Goal: Information Seeking & Learning: Compare options

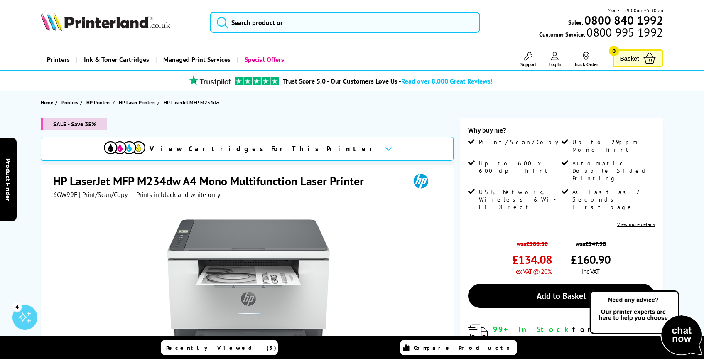
click at [130, 177] on h1 "HP LaserJet MFP M234dw A4 Mono Multifunction Laser Printer" at bounding box center [212, 180] width 319 height 15
click at [0, 0] on div "Great service. Unbeatable prices. We've got you covered. Great service. Unbeata…" at bounding box center [0, 0] width 0 height 0
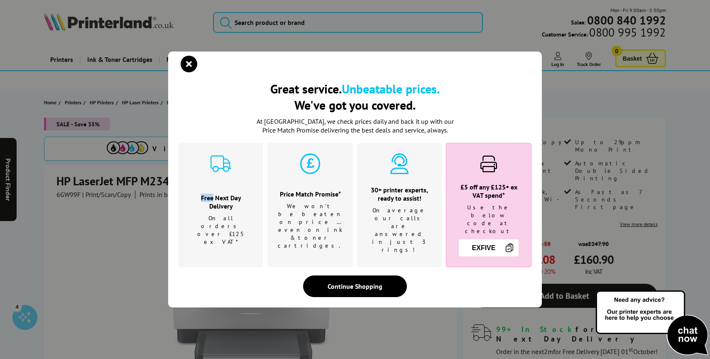
click at [130, 177] on div "Great service. Unbeatable prices. We've got you covered. Great service. Unbeata…" at bounding box center [355, 179] width 710 height 359
click at [190, 72] on icon "close modal" at bounding box center [189, 64] width 17 height 17
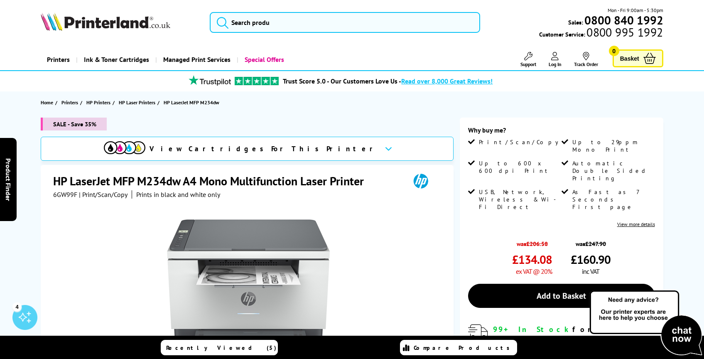
click at [144, 177] on h1 "HP LaserJet MFP M234dw A4 Mono Multifunction Laser Printer" at bounding box center [212, 180] width 319 height 15
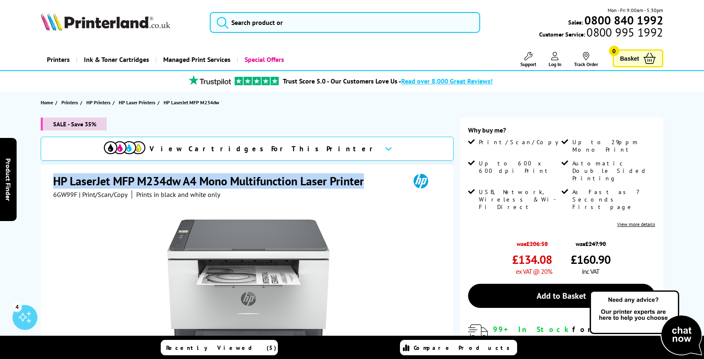
copy div "HP LaserJet MFP M234dw A4 Mono Multifunction Laser Printer"
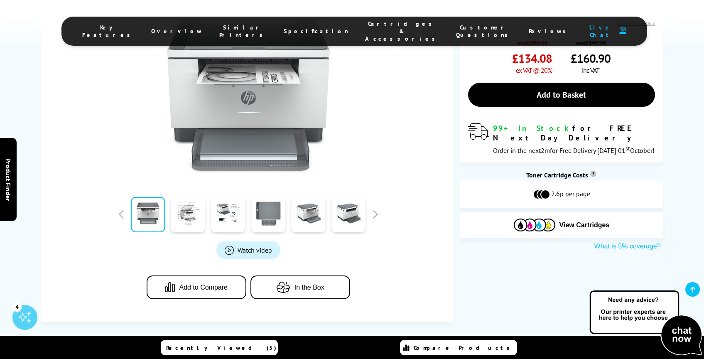
scroll to position [205, 0]
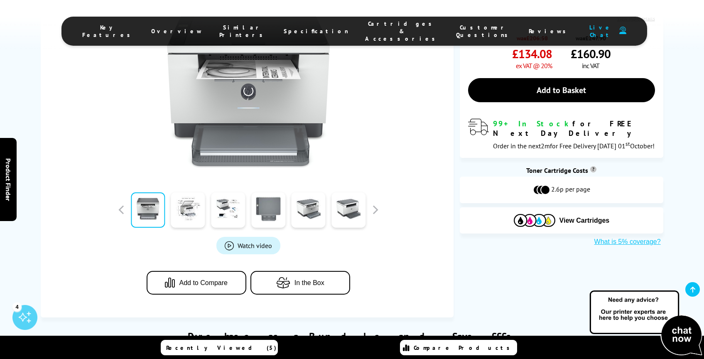
click at [309, 29] on span "Specification" at bounding box center [315, 30] width 65 height 7
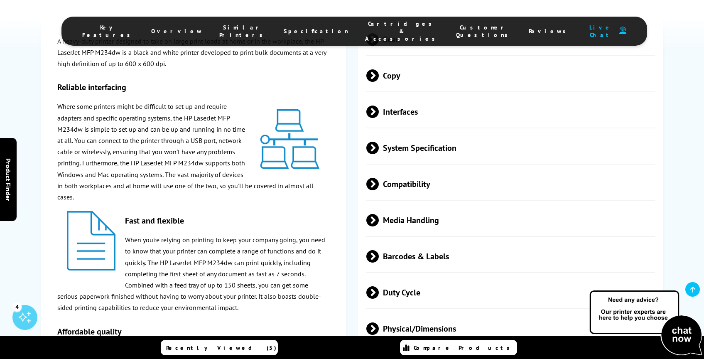
scroll to position [1339, 0]
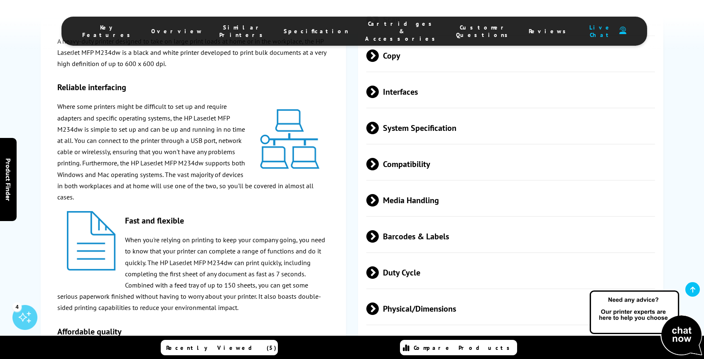
click at [379, 134] on span at bounding box center [379, 128] width 0 height 12
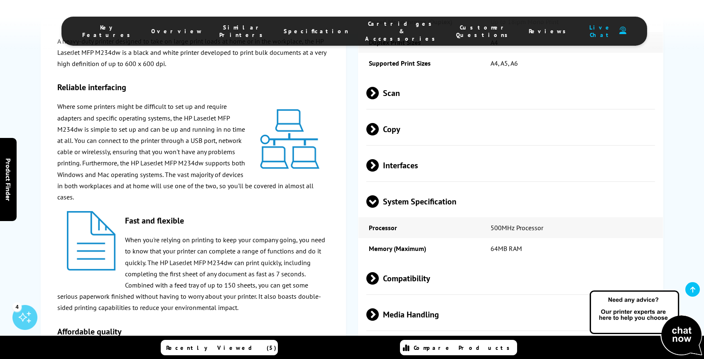
scroll to position [1245, 0]
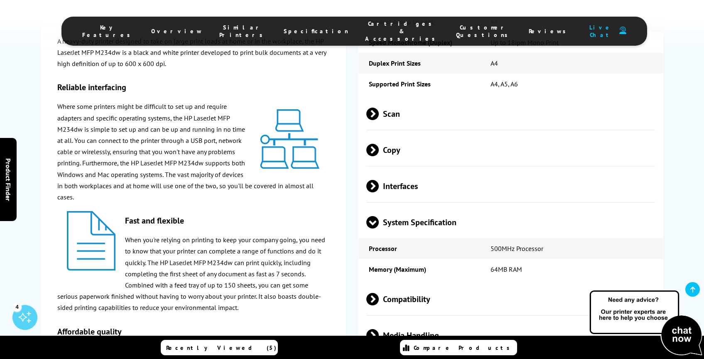
click at [379, 192] on span at bounding box center [379, 186] width 0 height 12
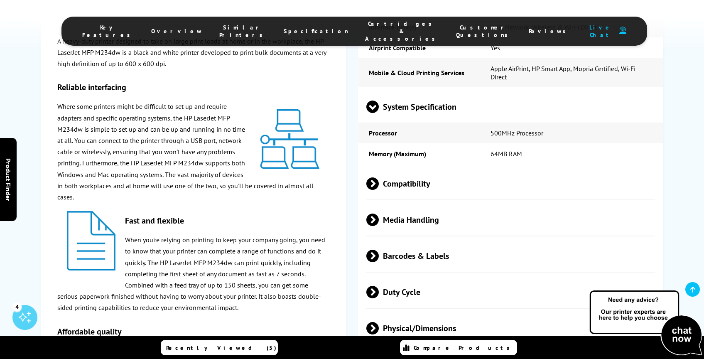
scroll to position [1432, 0]
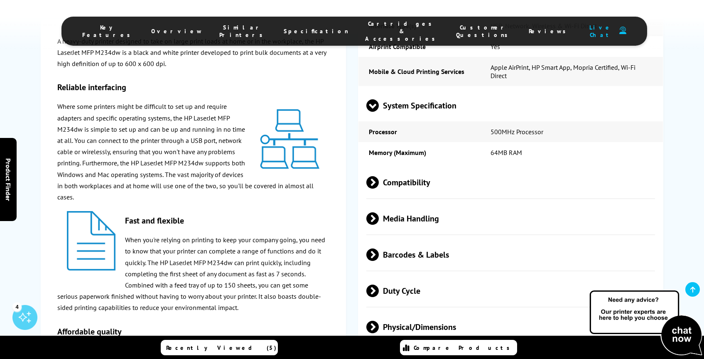
click at [379, 225] on span at bounding box center [379, 218] width 0 height 12
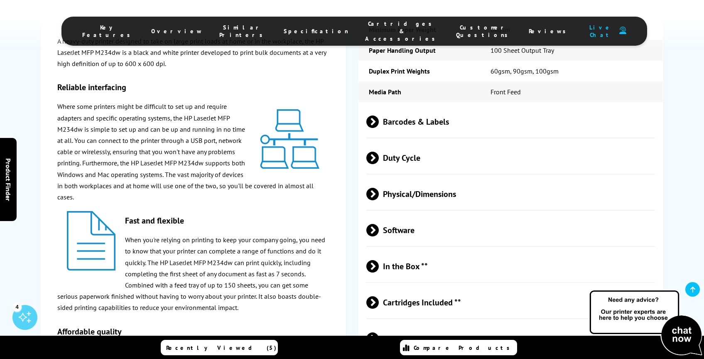
scroll to position [1784, 0]
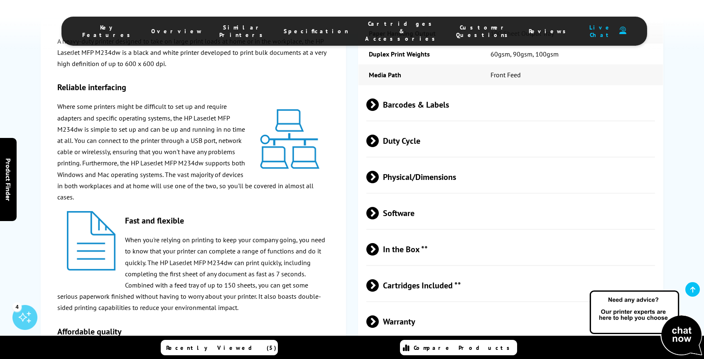
click at [379, 183] on span at bounding box center [379, 177] width 0 height 12
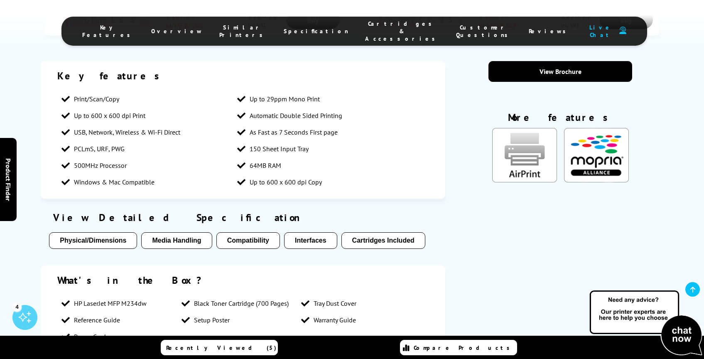
scroll to position [509, 0]
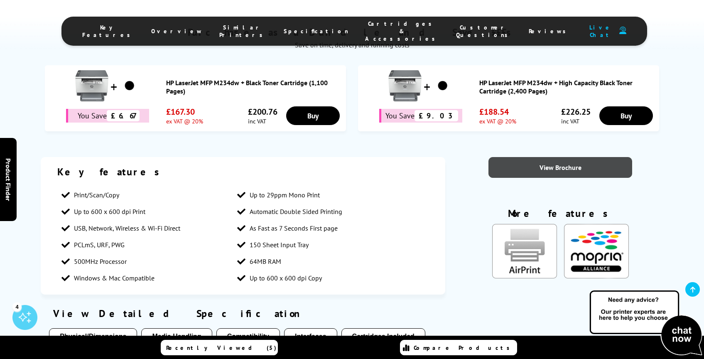
click at [541, 166] on link "View Brochure" at bounding box center [560, 167] width 144 height 21
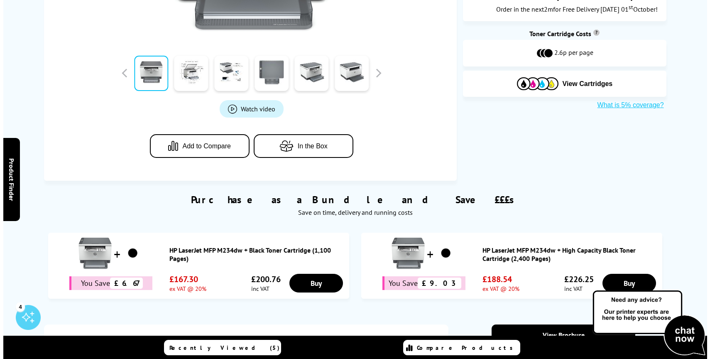
scroll to position [0, 0]
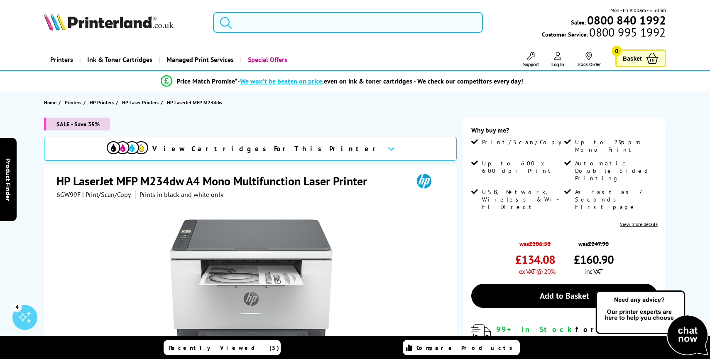
click at [290, 30] on input "search" at bounding box center [348, 22] width 270 height 21
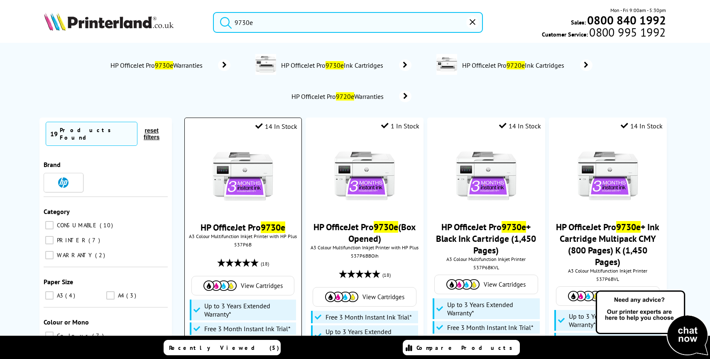
type input "9730e"
click at [239, 175] on img at bounding box center [243, 176] width 62 height 62
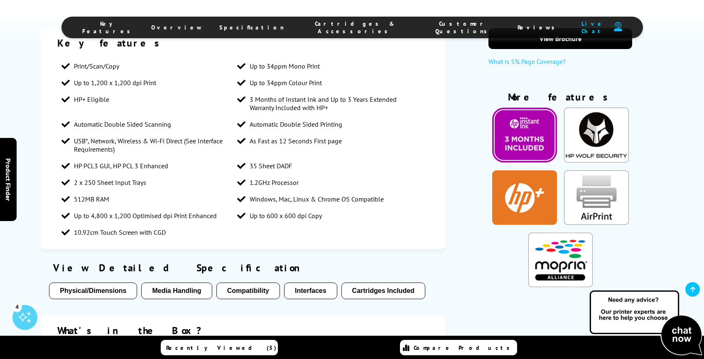
click at [284, 28] on span "Specification" at bounding box center [251, 27] width 65 height 7
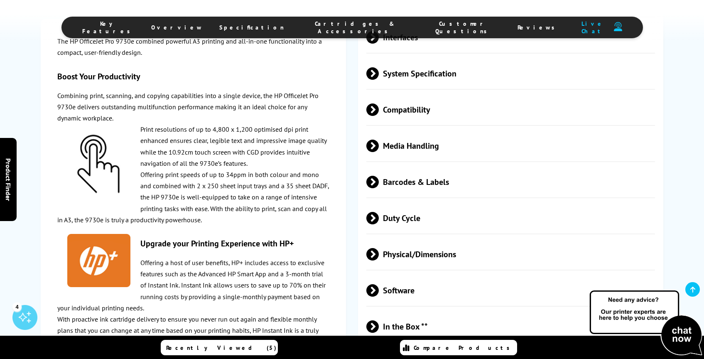
scroll to position [1571, 0]
click at [379, 260] on span at bounding box center [379, 253] width 0 height 12
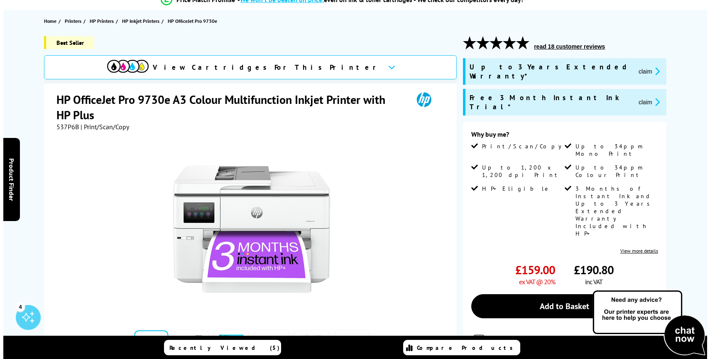
scroll to position [0, 0]
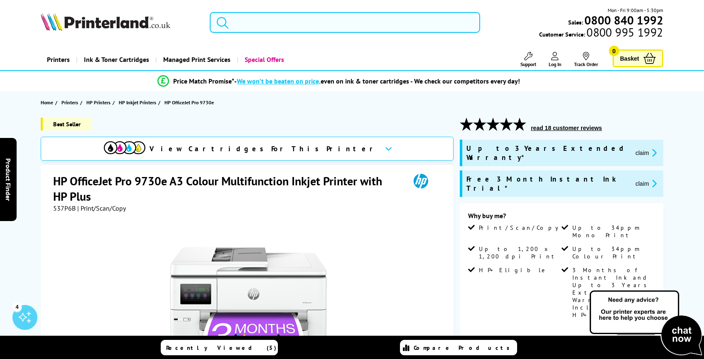
click at [283, 24] on input "search" at bounding box center [345, 22] width 270 height 21
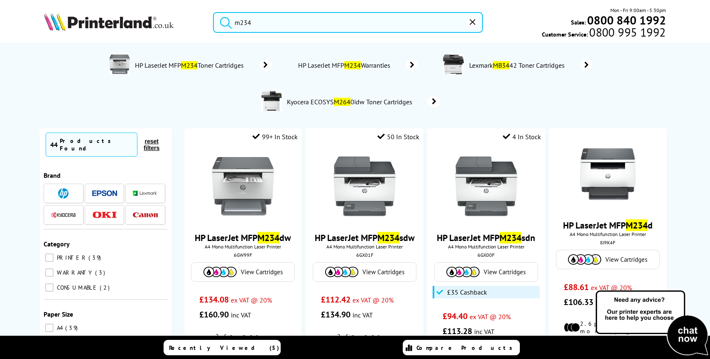
type input "m234"
click at [213, 12] on button "submit" at bounding box center [223, 21] width 21 height 18
click at [252, 159] on img at bounding box center [243, 187] width 62 height 62
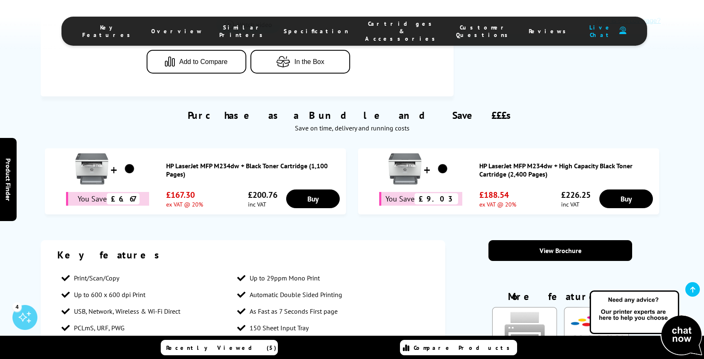
scroll to position [433, 0]
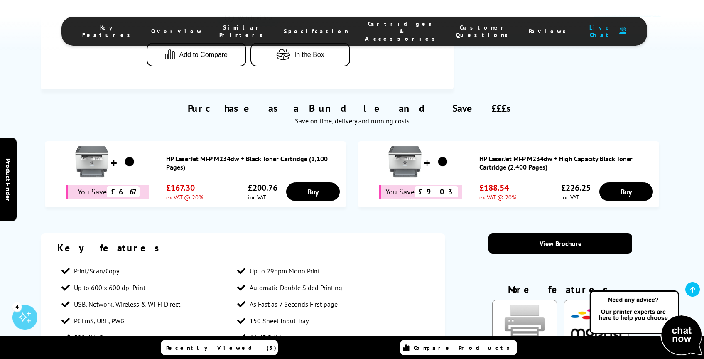
click at [303, 28] on span "Specification" at bounding box center [315, 30] width 65 height 7
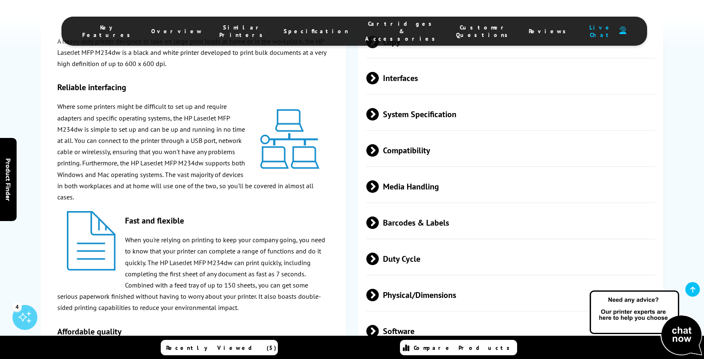
scroll to position [1356, 0]
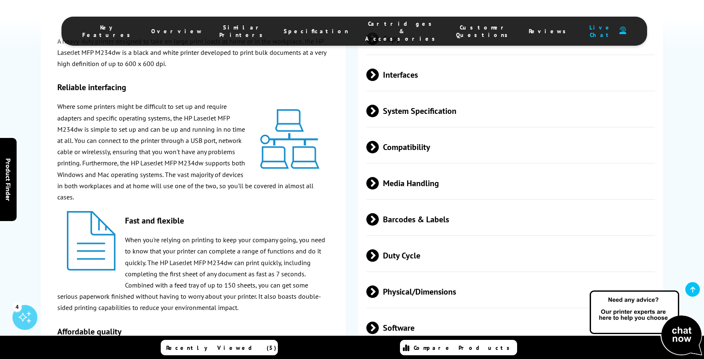
click at [364, 194] on div "Media Handling" at bounding box center [510, 184] width 304 height 32
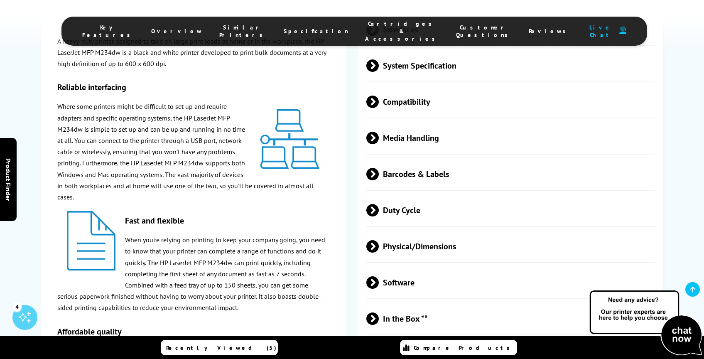
scroll to position [1405, 0]
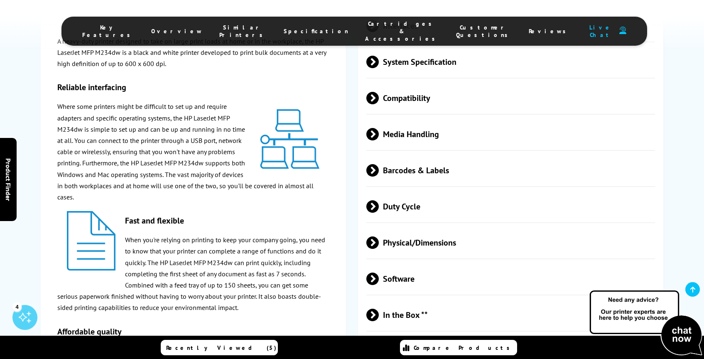
click at [372, 258] on span "Physical/Dimensions" at bounding box center [510, 242] width 289 height 31
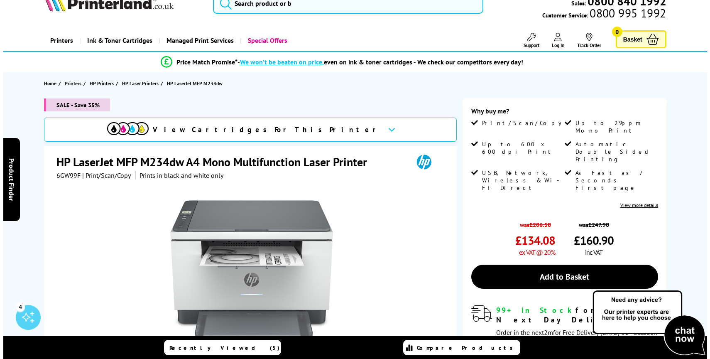
scroll to position [18, 0]
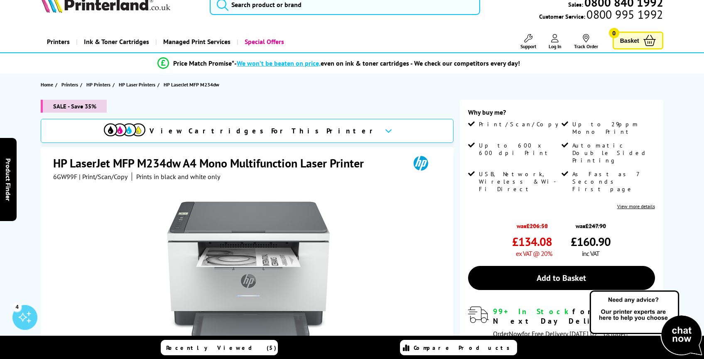
click at [261, 190] on div at bounding box center [248, 275] width 390 height 188
click at [259, 213] on img at bounding box center [248, 278] width 163 height 163
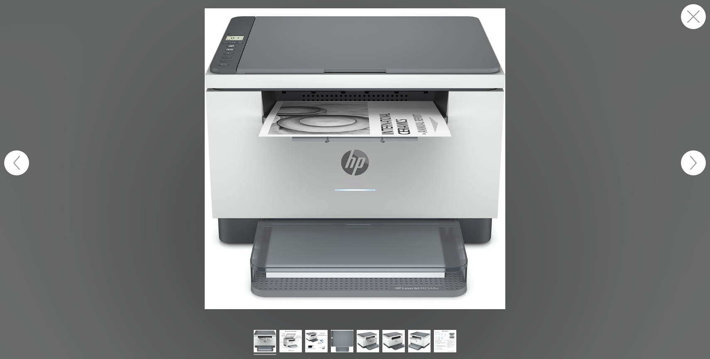
click at [302, 191] on img at bounding box center [355, 158] width 301 height 301
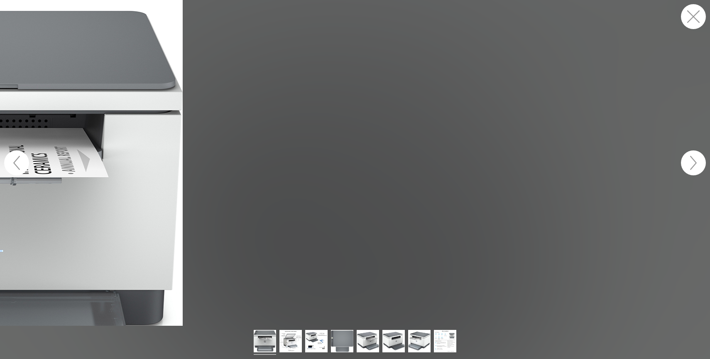
click at [691, 20] on button "button" at bounding box center [693, 16] width 25 height 25
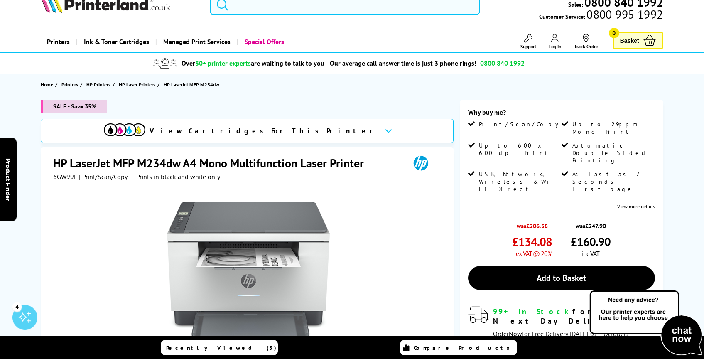
click at [285, 13] on input "search" at bounding box center [345, 4] width 270 height 21
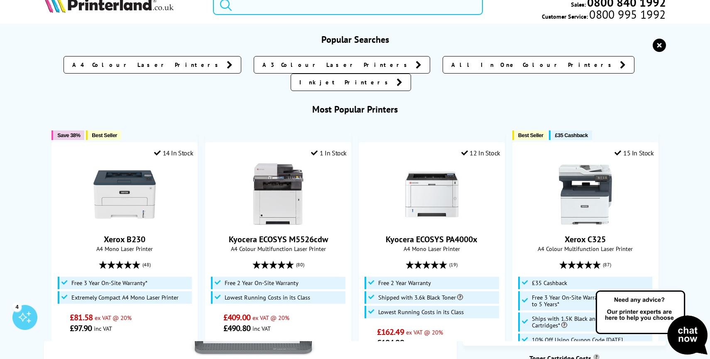
paste input "MG2551S"
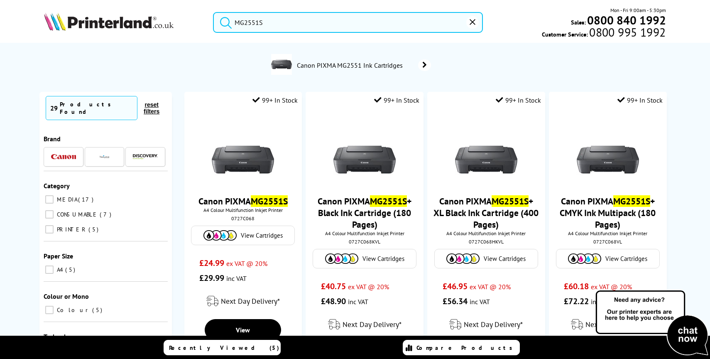
type input "MG2551S"
click at [213, 12] on button "submit" at bounding box center [223, 21] width 21 height 18
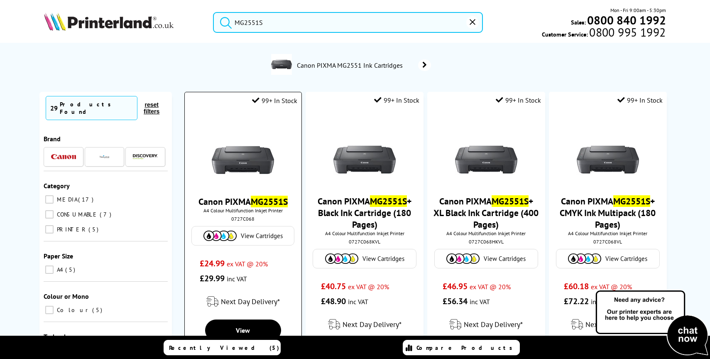
click at [222, 179] on img at bounding box center [243, 150] width 62 height 62
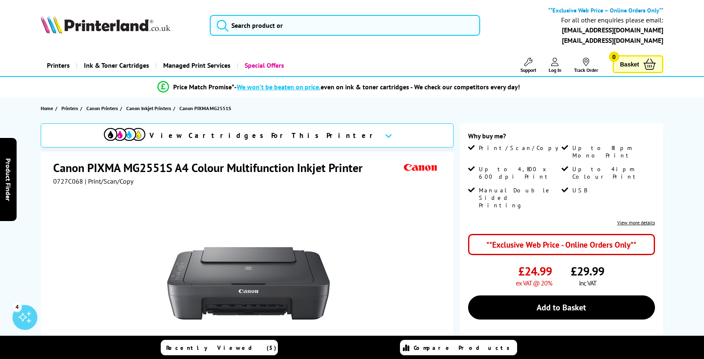
click at [118, 172] on h1 "Canon PIXMA MG2551S A4 Colour Multifunction Inkjet Printer" at bounding box center [212, 167] width 318 height 15
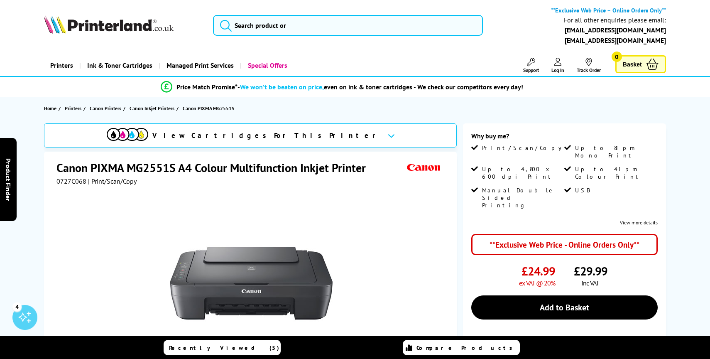
click at [0, 0] on div "Great service. Unbeatable prices. We've got you covered. Great service. Unbeata…" at bounding box center [0, 0] width 0 height 0
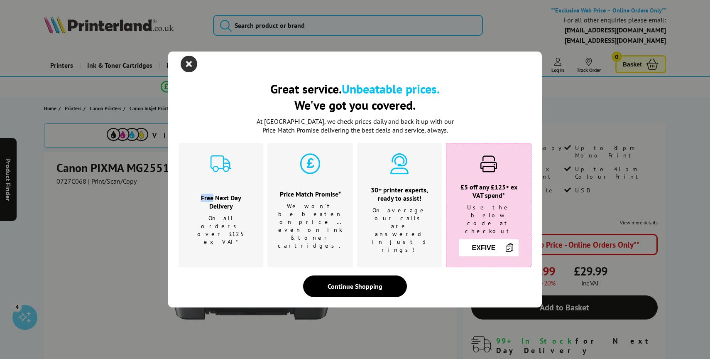
click at [187, 71] on icon "close modal" at bounding box center [189, 64] width 17 height 17
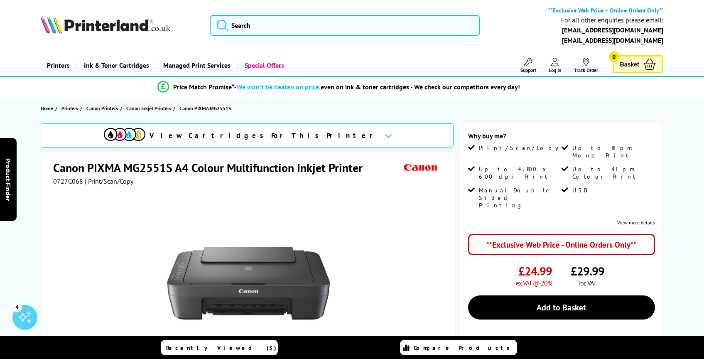
click at [133, 169] on h1 "Canon PIXMA MG2551S A4 Colour Multifunction Inkjet Printer" at bounding box center [212, 167] width 318 height 15
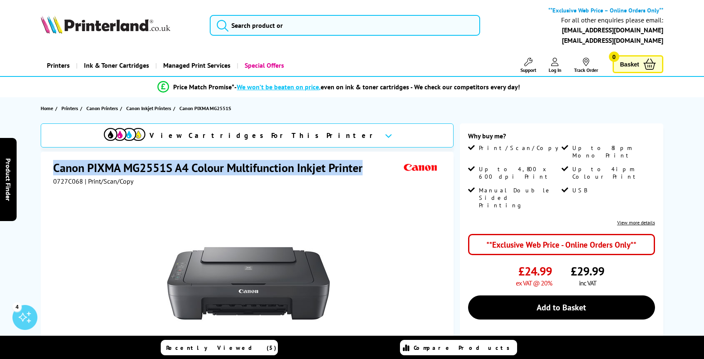
copy div "Canon PIXMA MG2551S A4 Colour Multifunction Inkjet Printer"
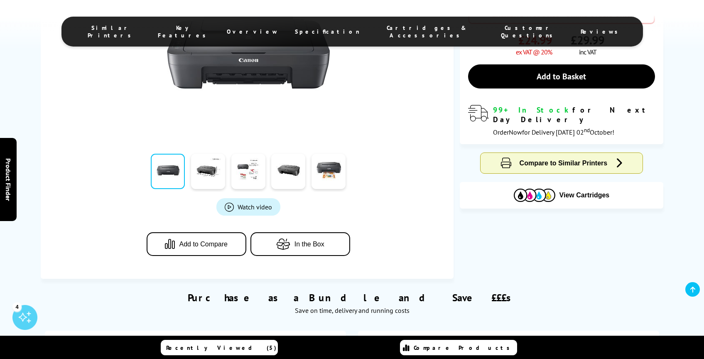
scroll to position [237, 0]
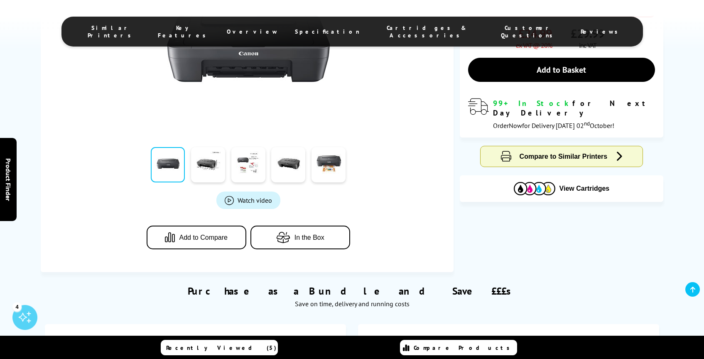
click at [331, 28] on span "Specification" at bounding box center [327, 31] width 65 height 7
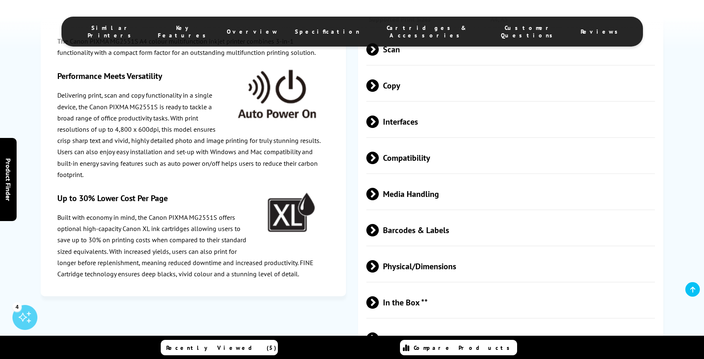
scroll to position [1493, 0]
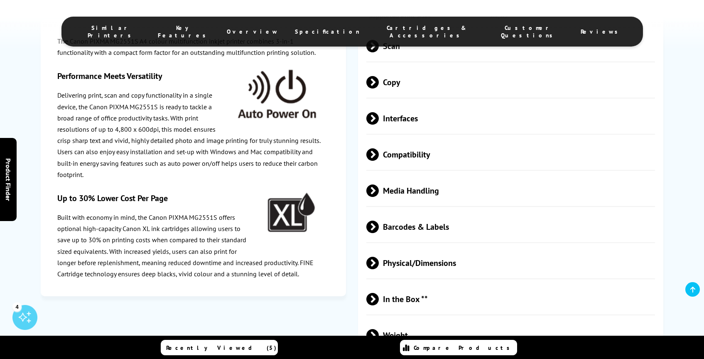
click at [379, 194] on span at bounding box center [379, 190] width 0 height 12
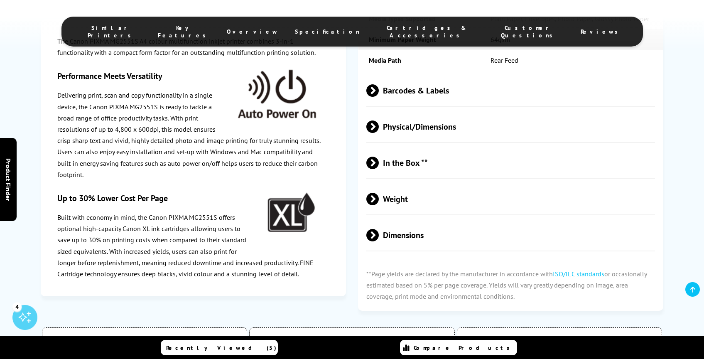
scroll to position [1761, 0]
click at [379, 237] on span at bounding box center [379, 235] width 0 height 12
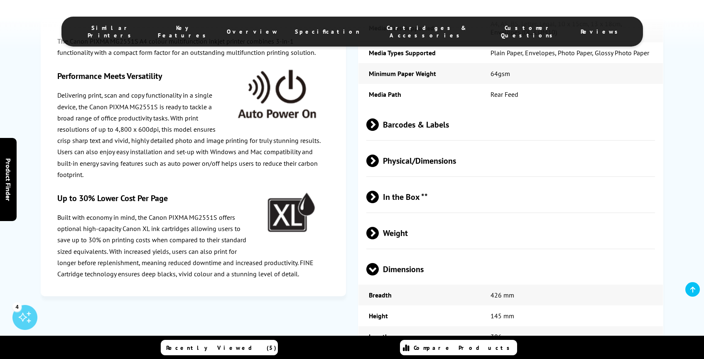
scroll to position [1716, 0]
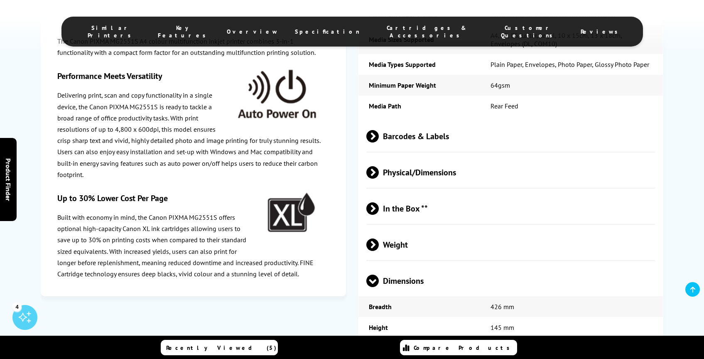
click at [379, 175] on span at bounding box center [379, 172] width 0 height 12
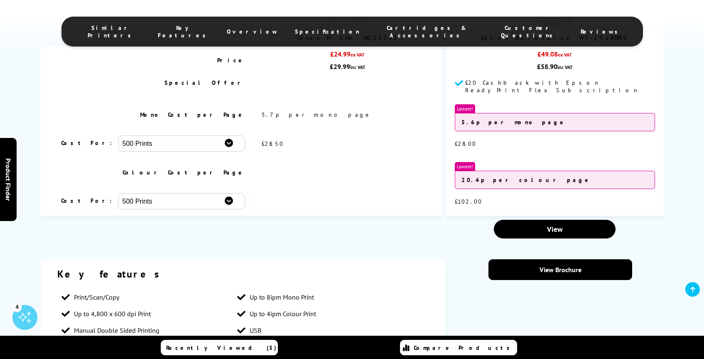
scroll to position [811, 0]
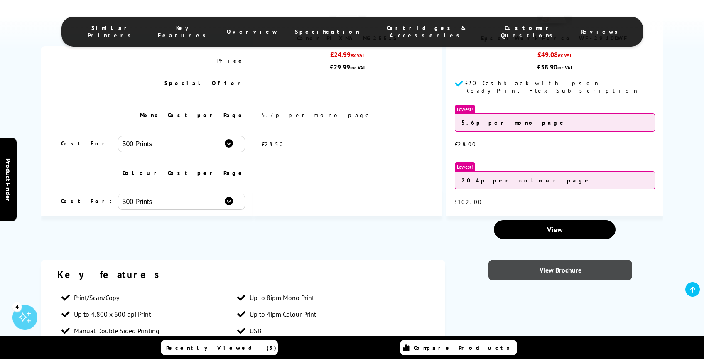
click at [546, 274] on link "View Brochure" at bounding box center [560, 269] width 144 height 21
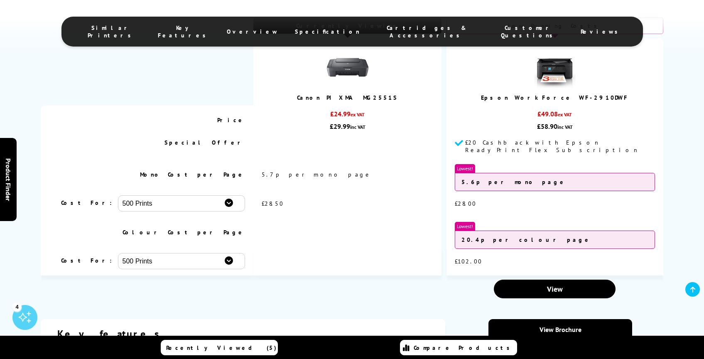
scroll to position [764, 0]
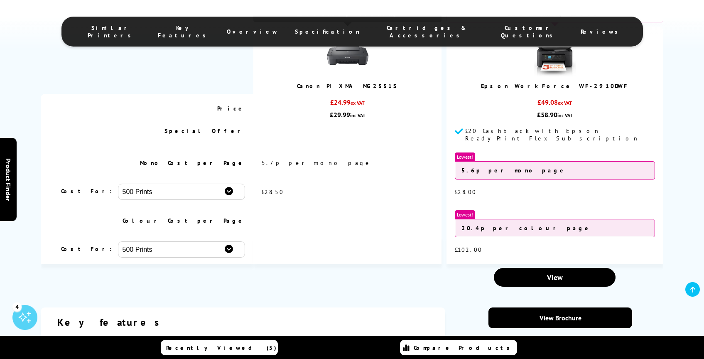
click at [336, 34] on ul "Similar Printers Key Features Overview Specification Cartridges & Accessories C…" at bounding box center [351, 32] width 581 height 30
click at [338, 28] on span "Specification" at bounding box center [327, 31] width 65 height 7
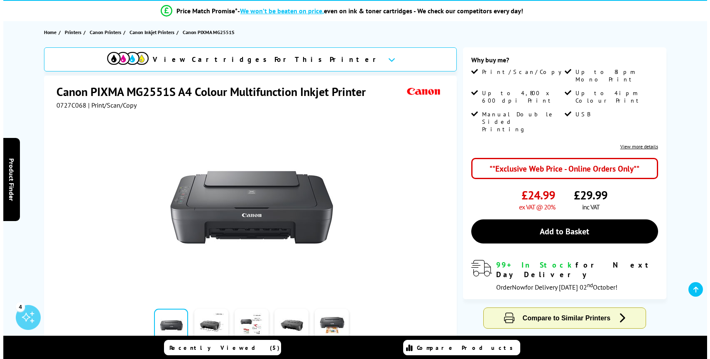
scroll to position [0, 0]
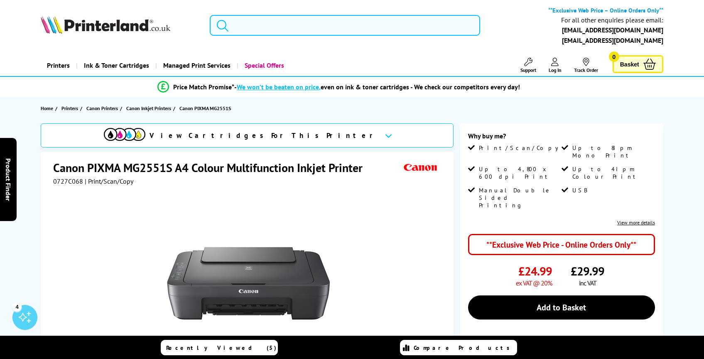
click at [287, 24] on input "search" at bounding box center [345, 25] width 270 height 21
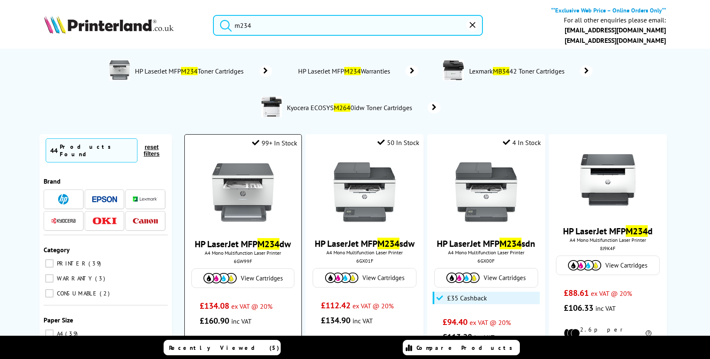
type input "m234"
click at [251, 179] on img at bounding box center [243, 192] width 62 height 62
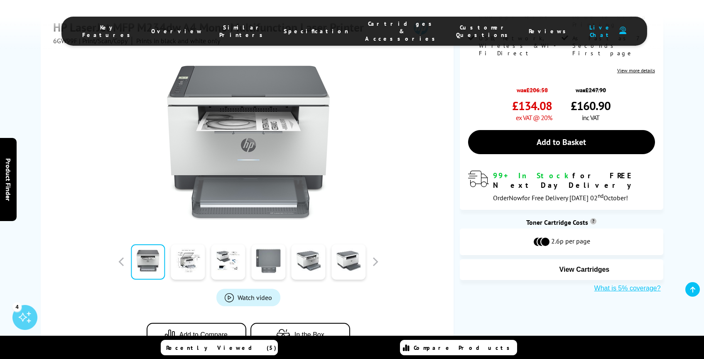
scroll to position [225, 0]
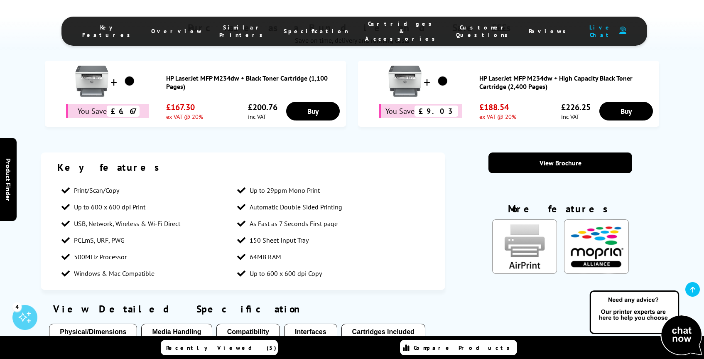
click at [302, 30] on span "Specification" at bounding box center [315, 30] width 65 height 7
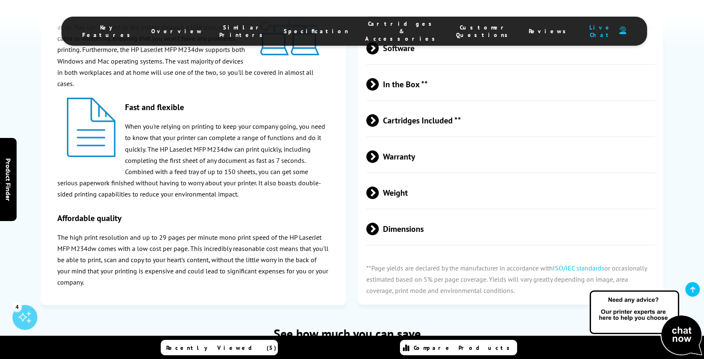
scroll to position [1550, 0]
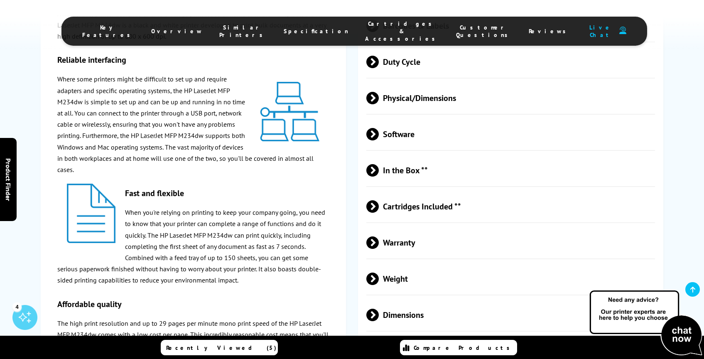
click at [386, 99] on span "Physical/Dimensions" at bounding box center [510, 98] width 289 height 31
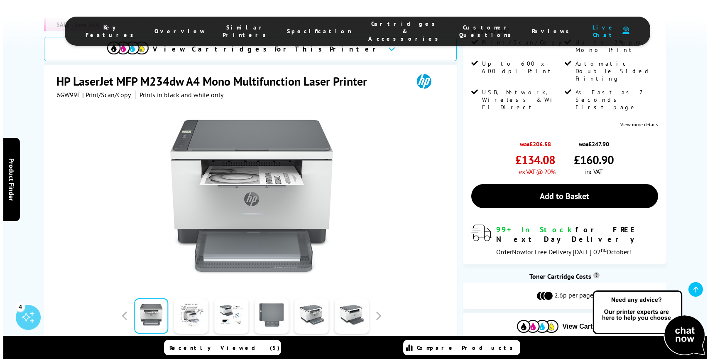
scroll to position [0, 0]
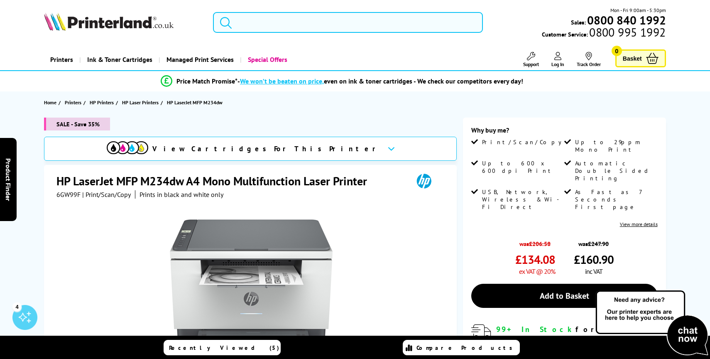
click at [286, 25] on input "search" at bounding box center [348, 22] width 270 height 21
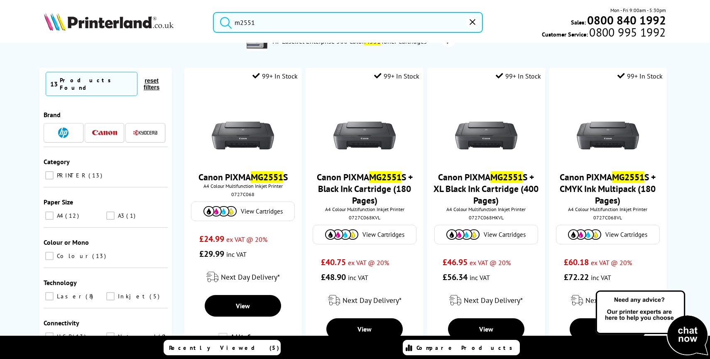
scroll to position [61, 0]
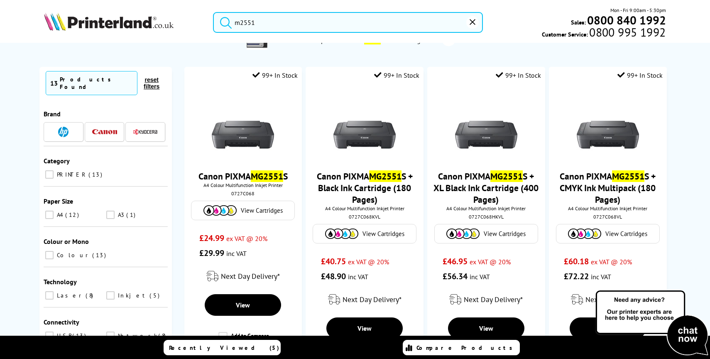
type input "m2551"
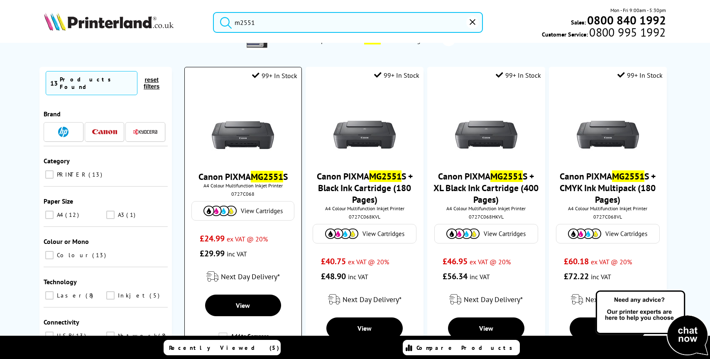
click at [249, 139] on img at bounding box center [243, 125] width 62 height 62
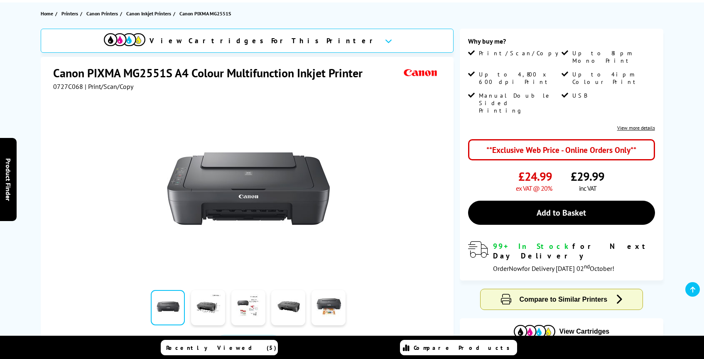
scroll to position [112, 0]
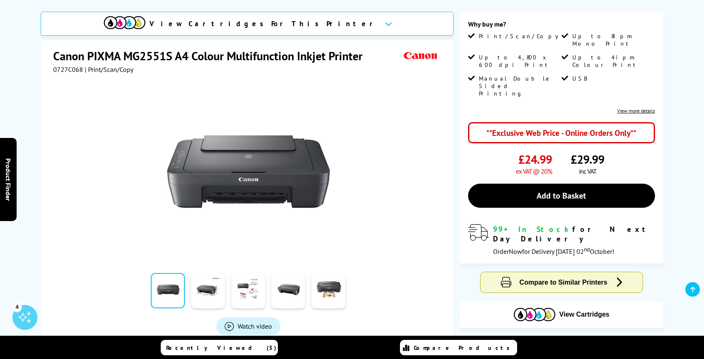
click at [255, 160] on img at bounding box center [248, 171] width 163 height 163
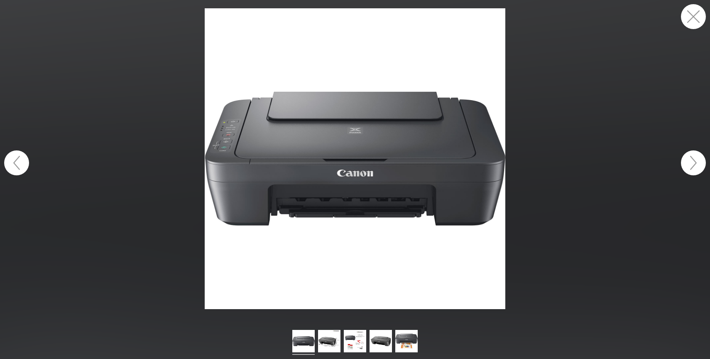
click at [161, 61] on figure at bounding box center [355, 158] width 710 height 301
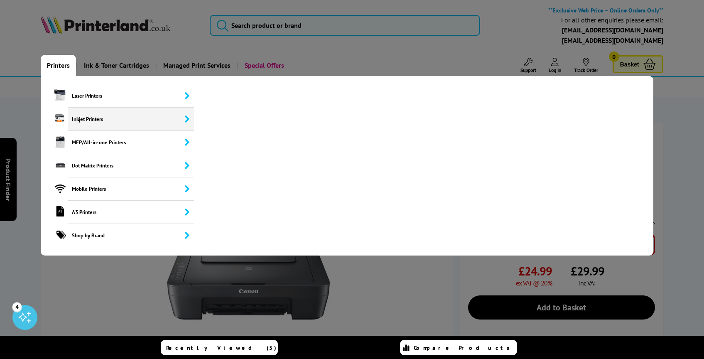
click at [92, 116] on span "Inkjet Printers" at bounding box center [131, 119] width 126 height 23
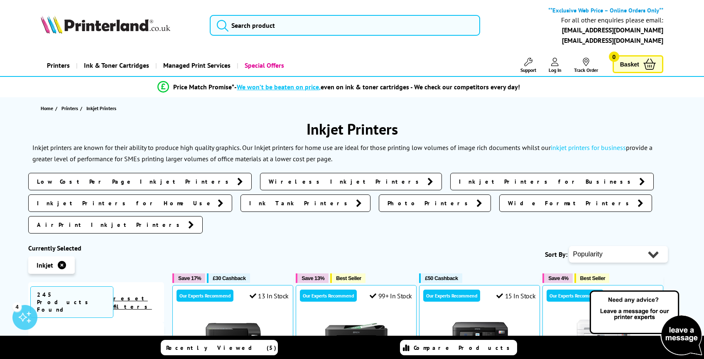
click at [614, 246] on select "Popularity Rating Price - Low to High Price - High to Low Running Costs - Low t…" at bounding box center [618, 254] width 99 height 17
select select "Price Ascending"
click at [569, 246] on select "Popularity Rating Price - Low to High Price - High to Low Running Costs - Low t…" at bounding box center [618, 254] width 99 height 17
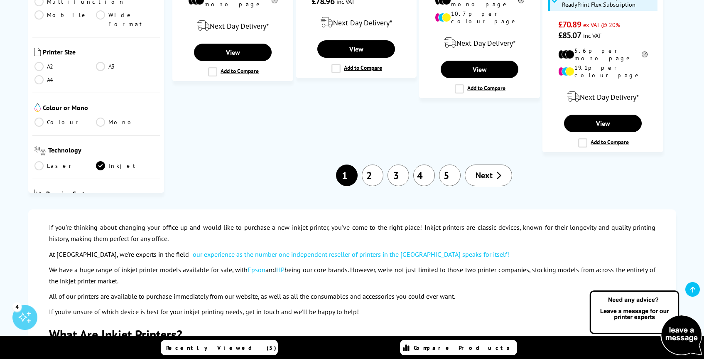
scroll to position [1074, 0]
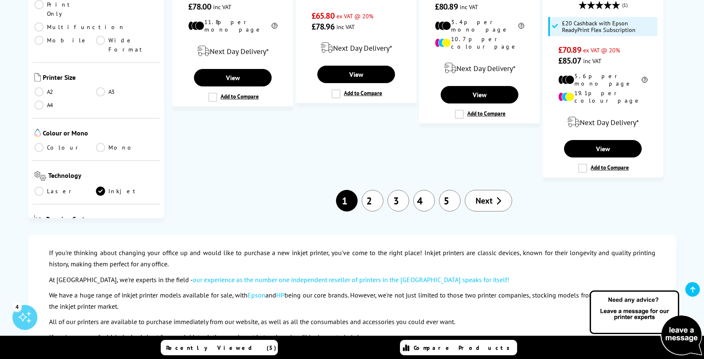
click at [368, 190] on link "2" at bounding box center [373, 201] width 22 height 22
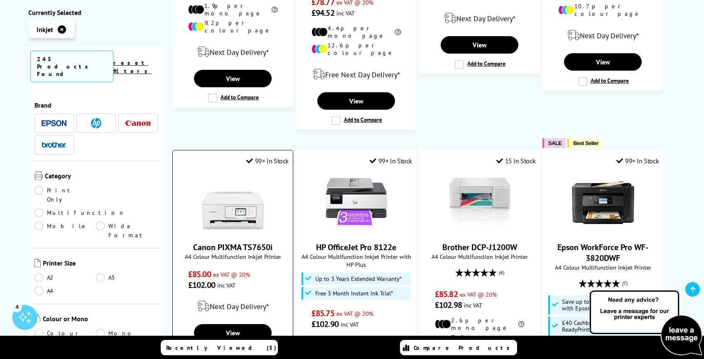
scroll to position [1018, 0]
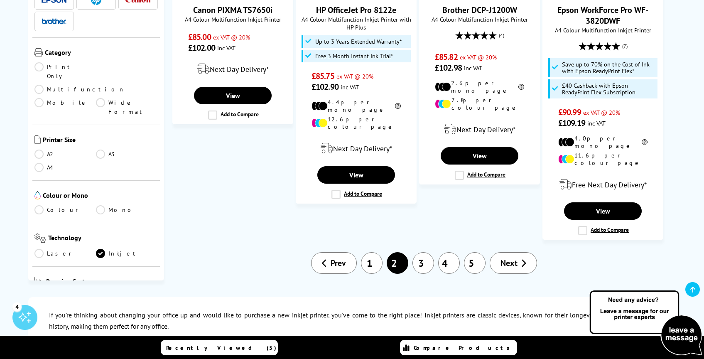
click at [428, 252] on link "3" at bounding box center [423, 263] width 22 height 22
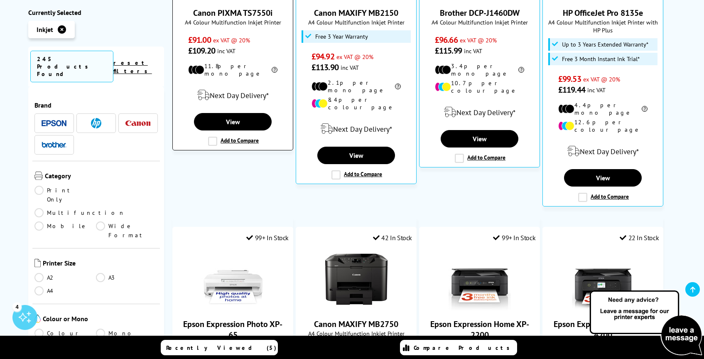
scroll to position [437, 0]
